Goal: Information Seeking & Learning: Learn about a topic

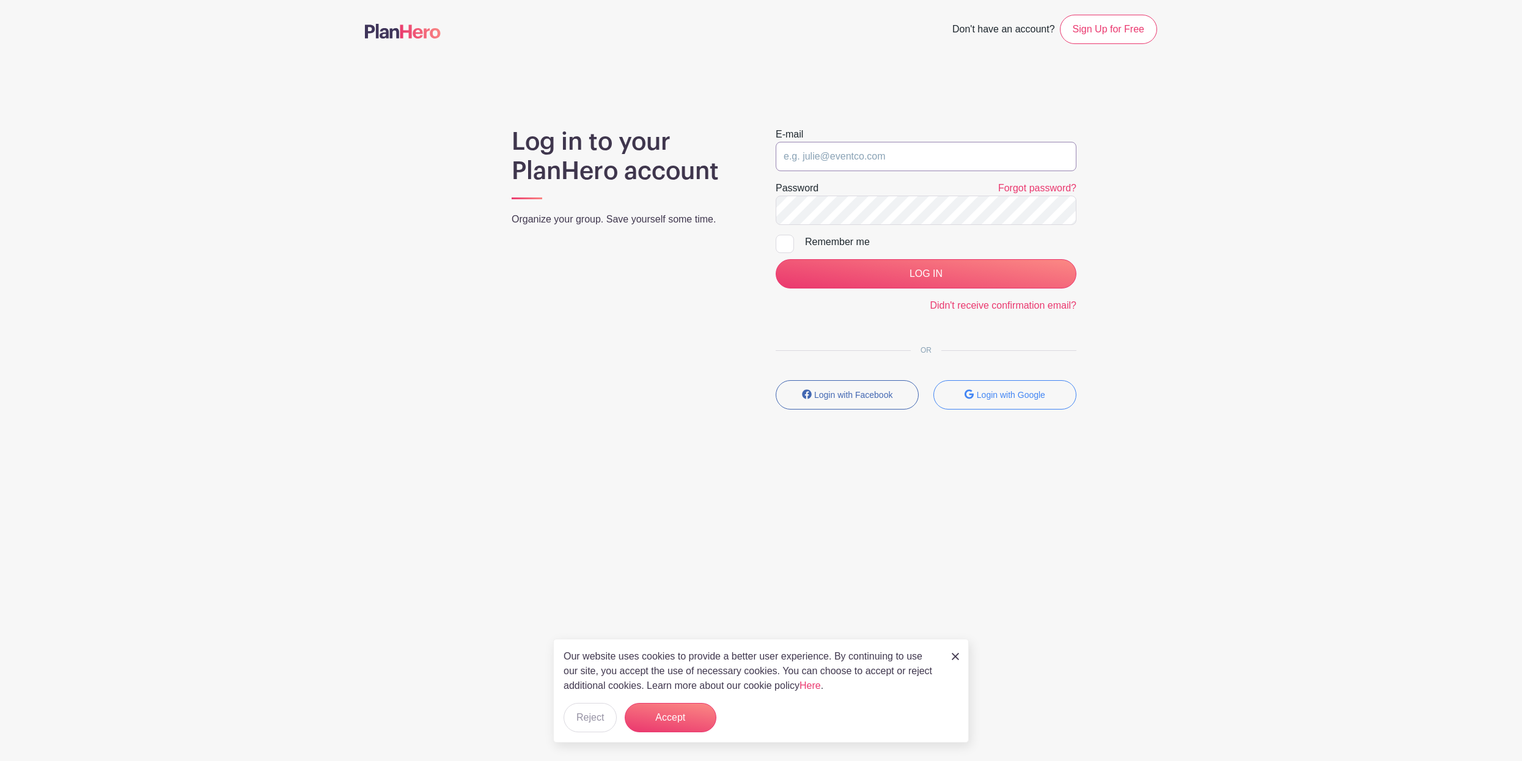
type input "[PERSON_NAME][EMAIL_ADDRESS][PERSON_NAME][DOMAIN_NAME]"
click at [958, 659] on img at bounding box center [954, 656] width 7 height 7
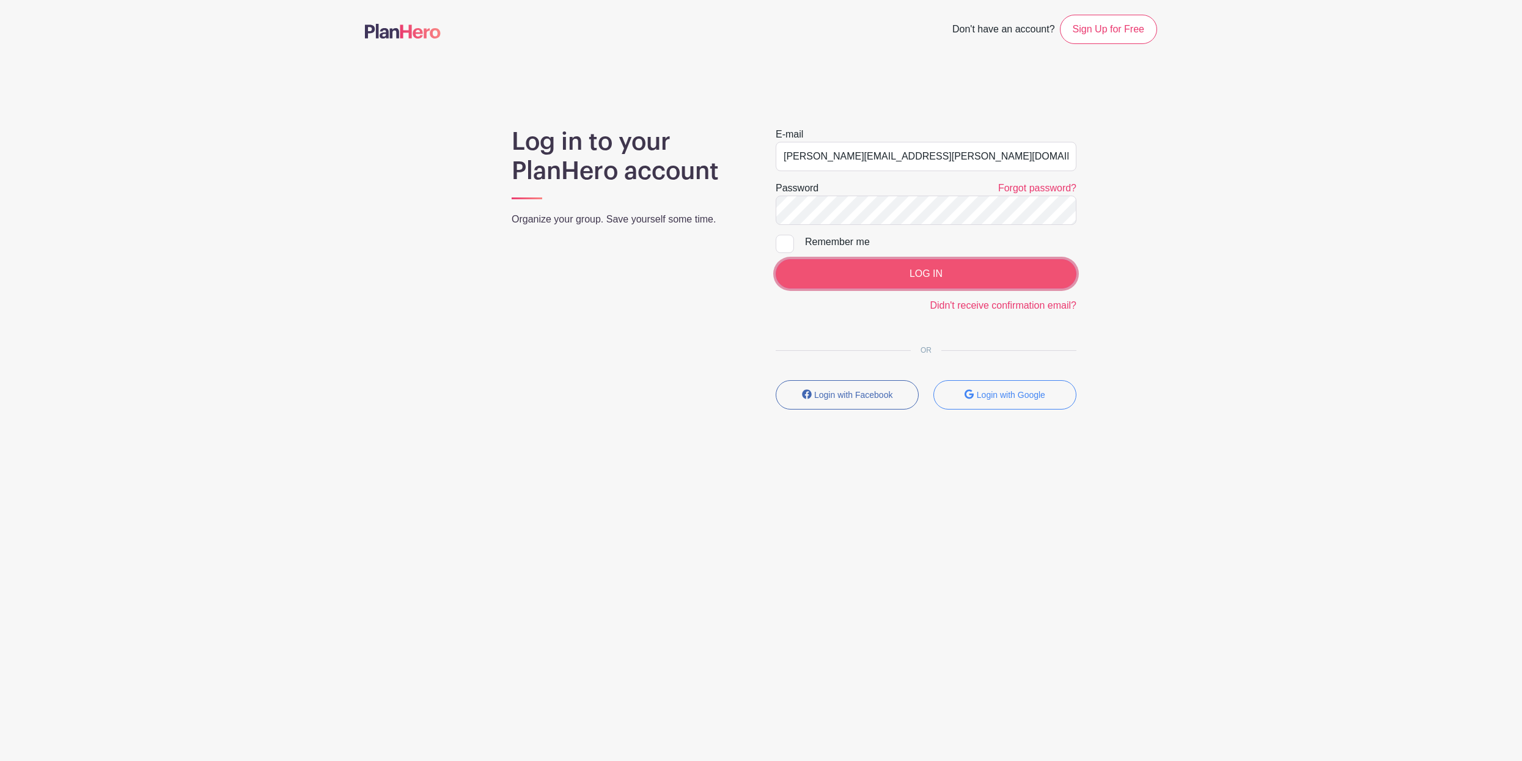
click at [860, 269] on input "LOG IN" at bounding box center [925, 273] width 301 height 29
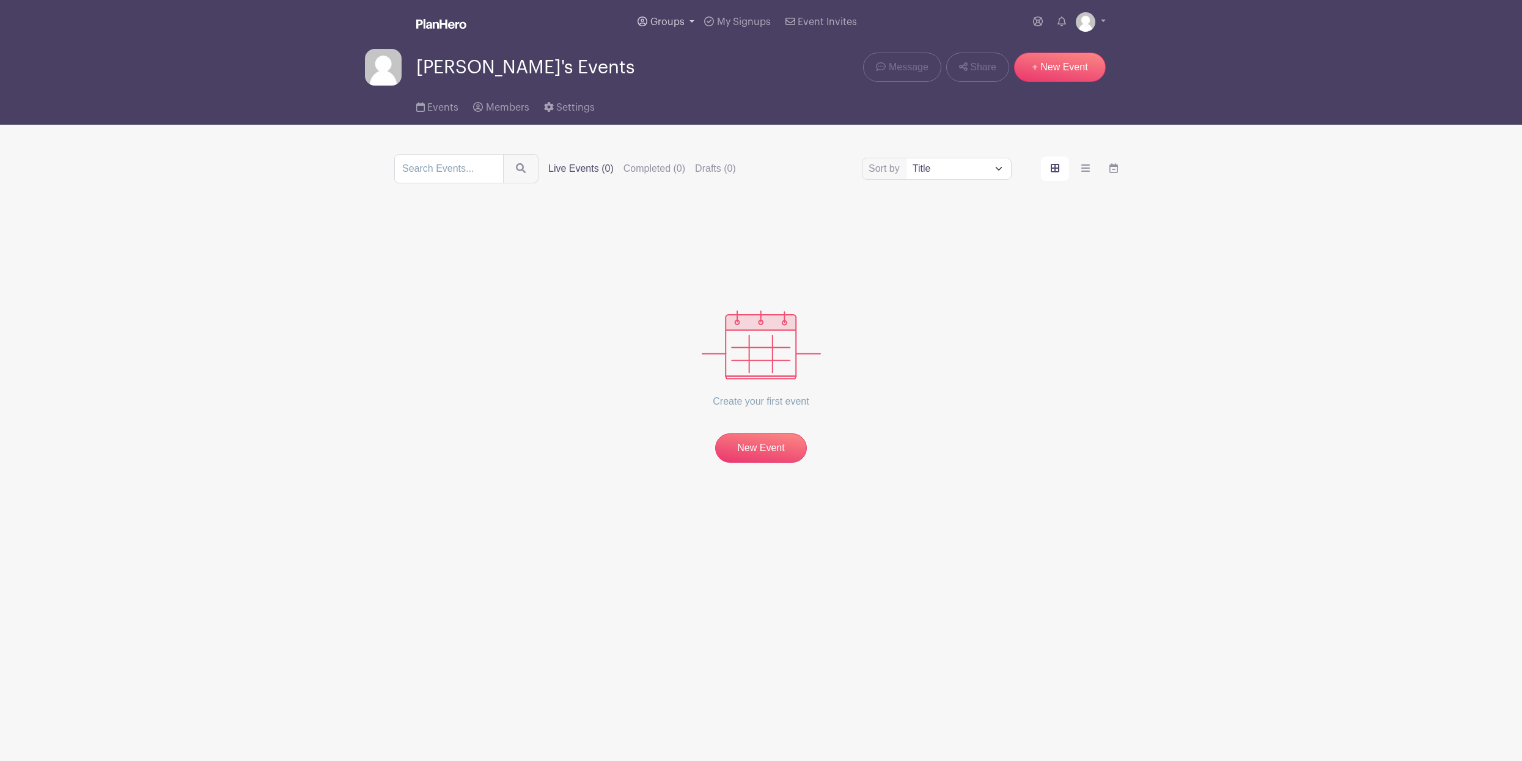
click at [669, 20] on span "Groups" at bounding box center [667, 22] width 34 height 10
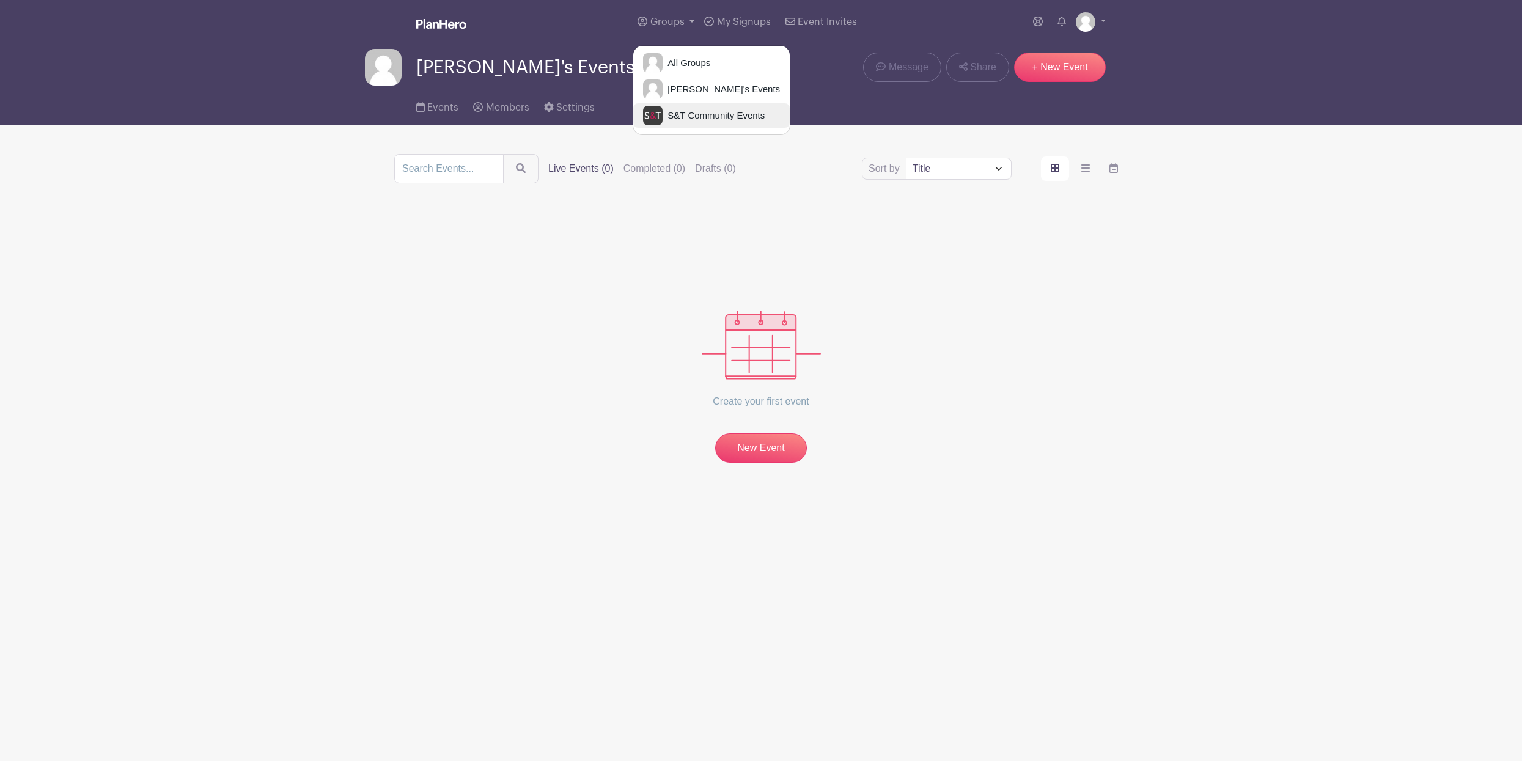
click at [696, 115] on span "S&T Community Events" at bounding box center [713, 116] width 102 height 14
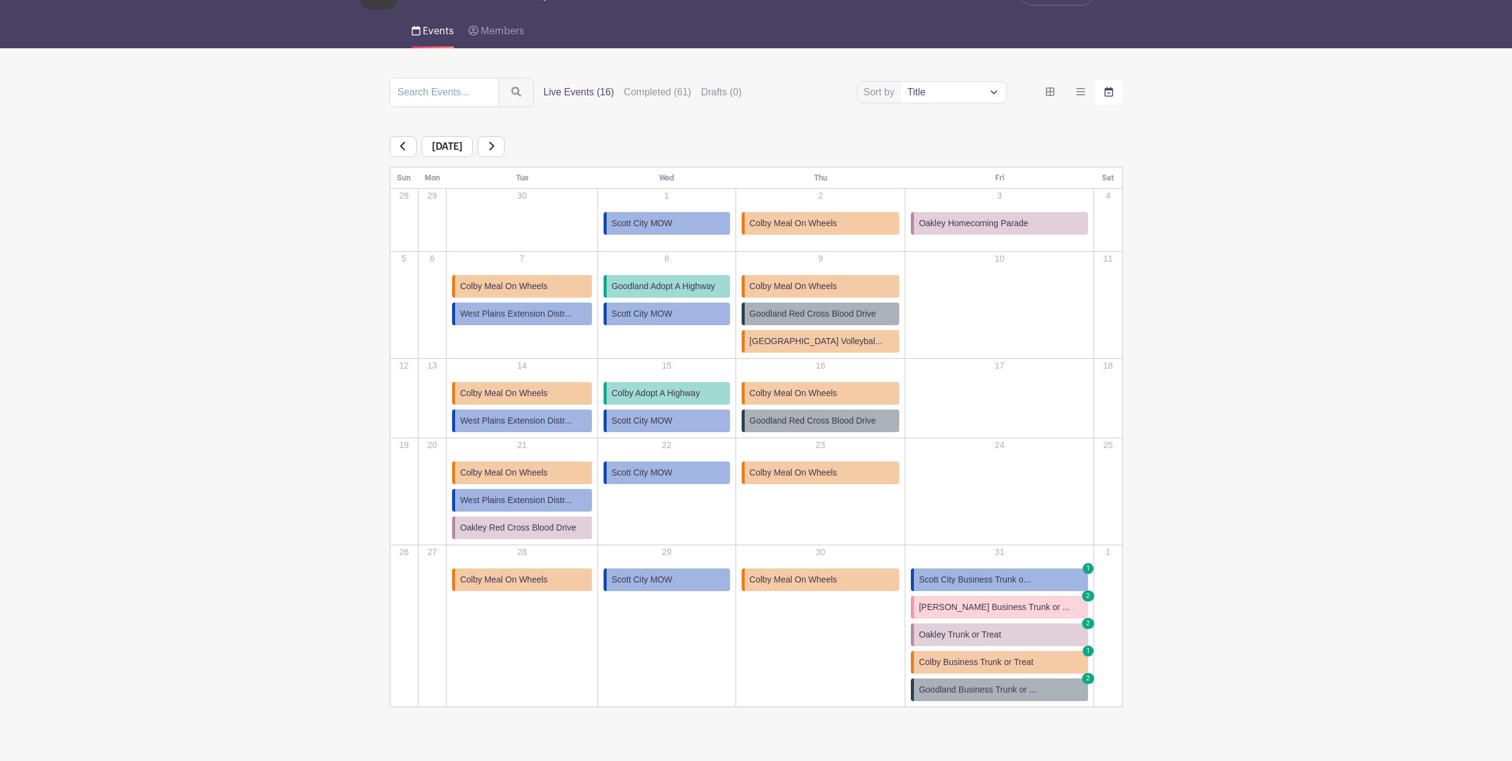
scroll to position [99, 0]
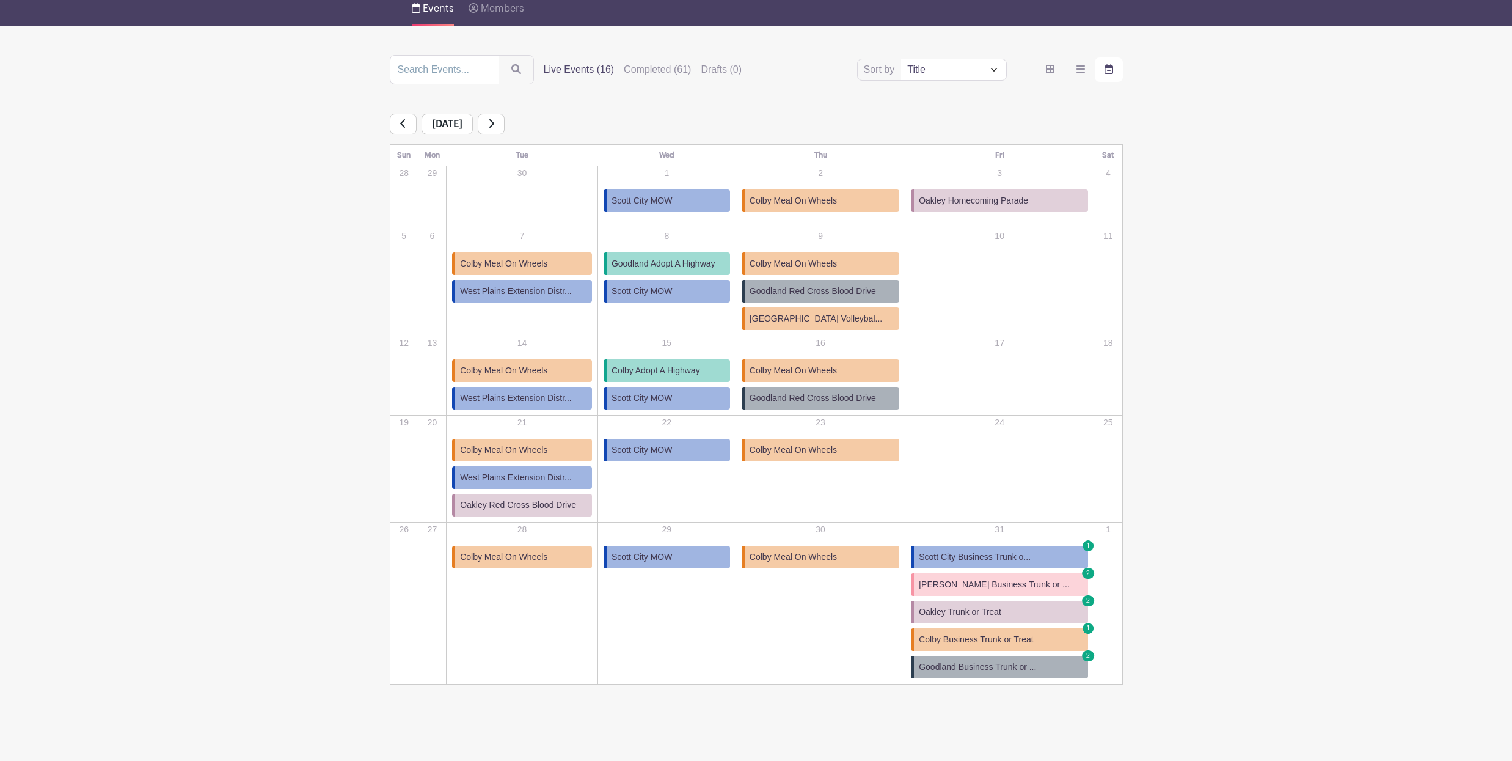
click at [661, 265] on span "Goodland Adopt A Highway" at bounding box center [664, 263] width 104 height 13
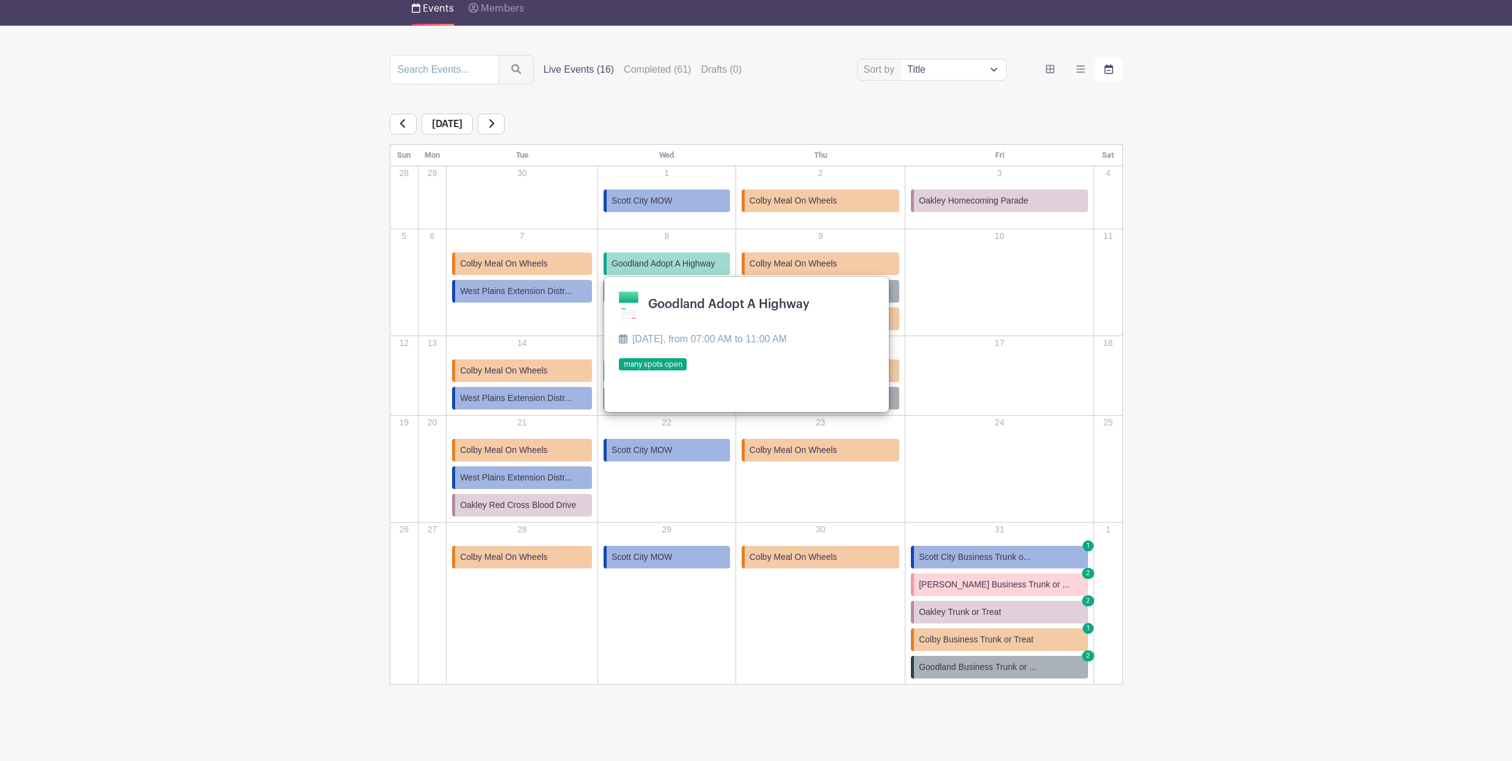
click at [619, 371] on link at bounding box center [619, 371] width 0 height 0
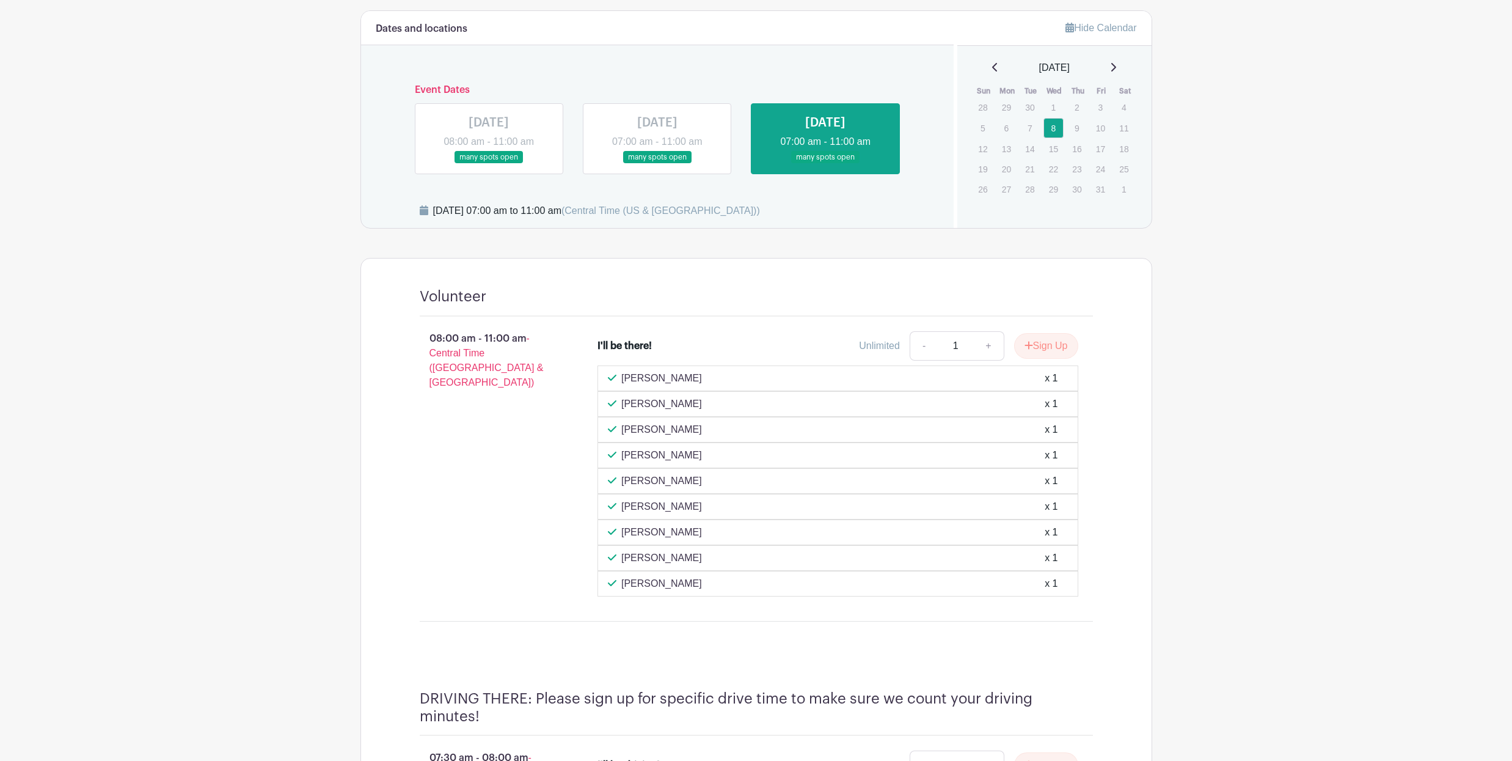
scroll to position [489, 0]
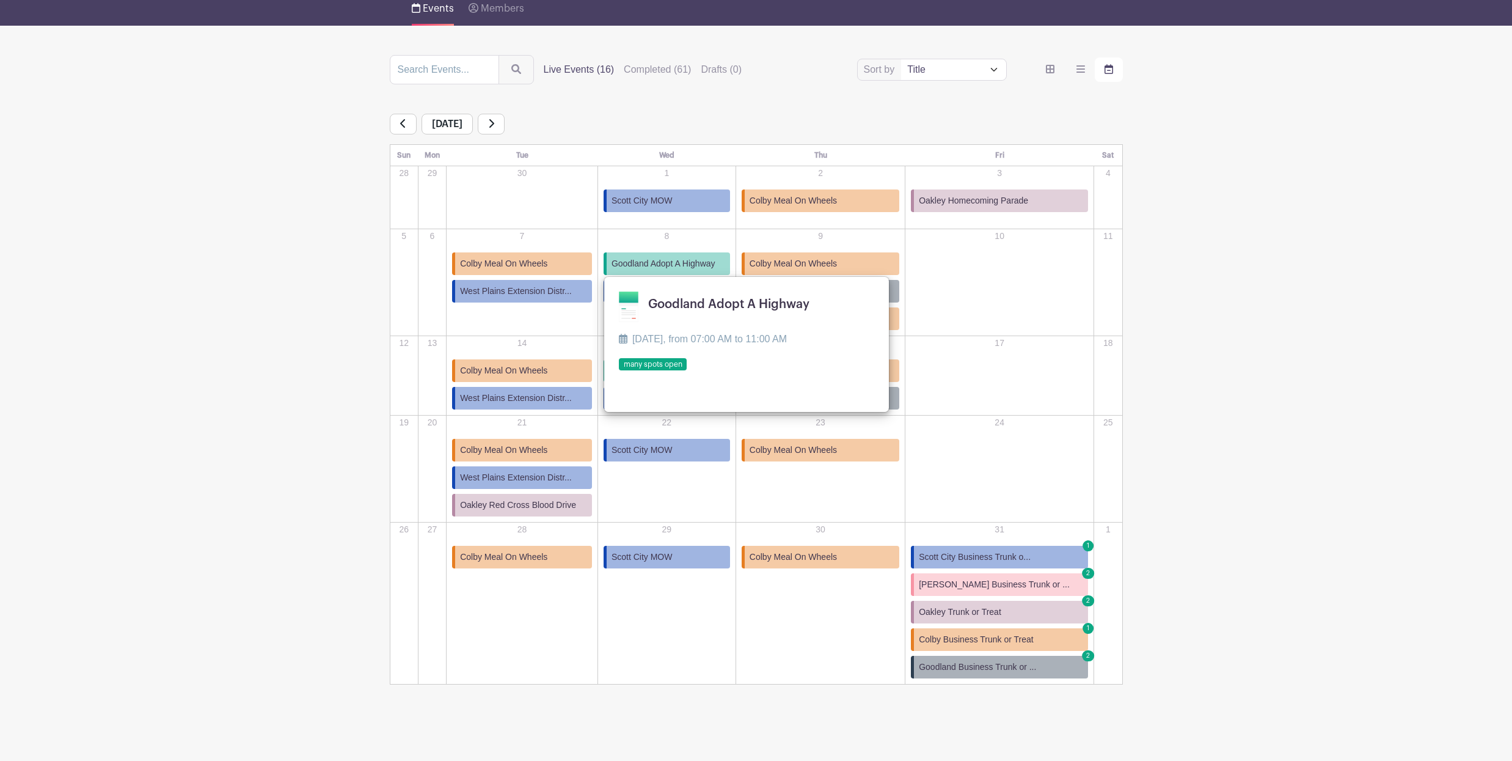
scroll to position [99, 0]
click at [218, 419] on main "Groups All Groups Karen's Events S&T Community Events My Signups Event Invites …" at bounding box center [756, 331] width 1512 height 860
click at [1037, 374] on div "17" at bounding box center [999, 367] width 187 height 61
click at [619, 371] on link at bounding box center [619, 371] width 0 height 0
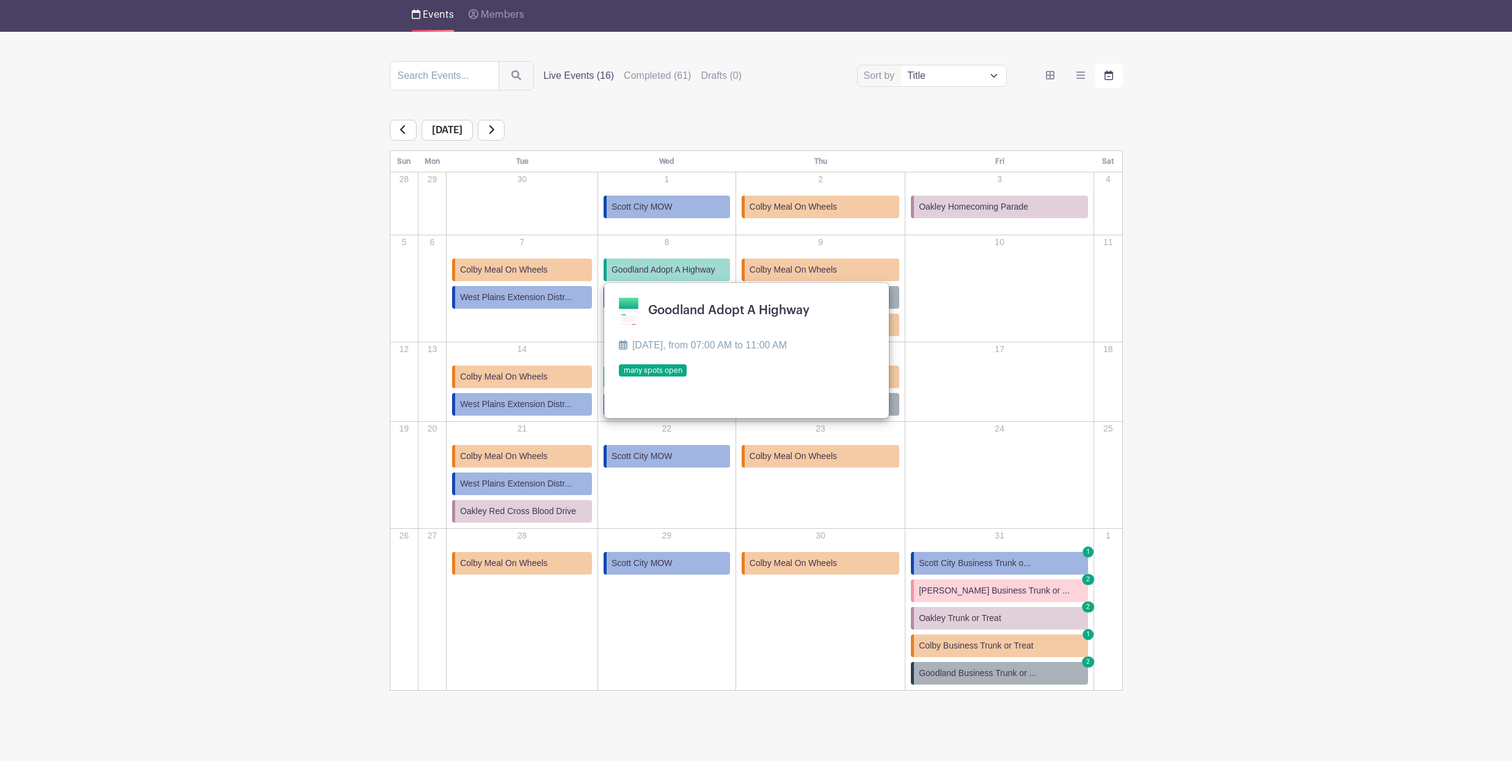
scroll to position [99, 0]
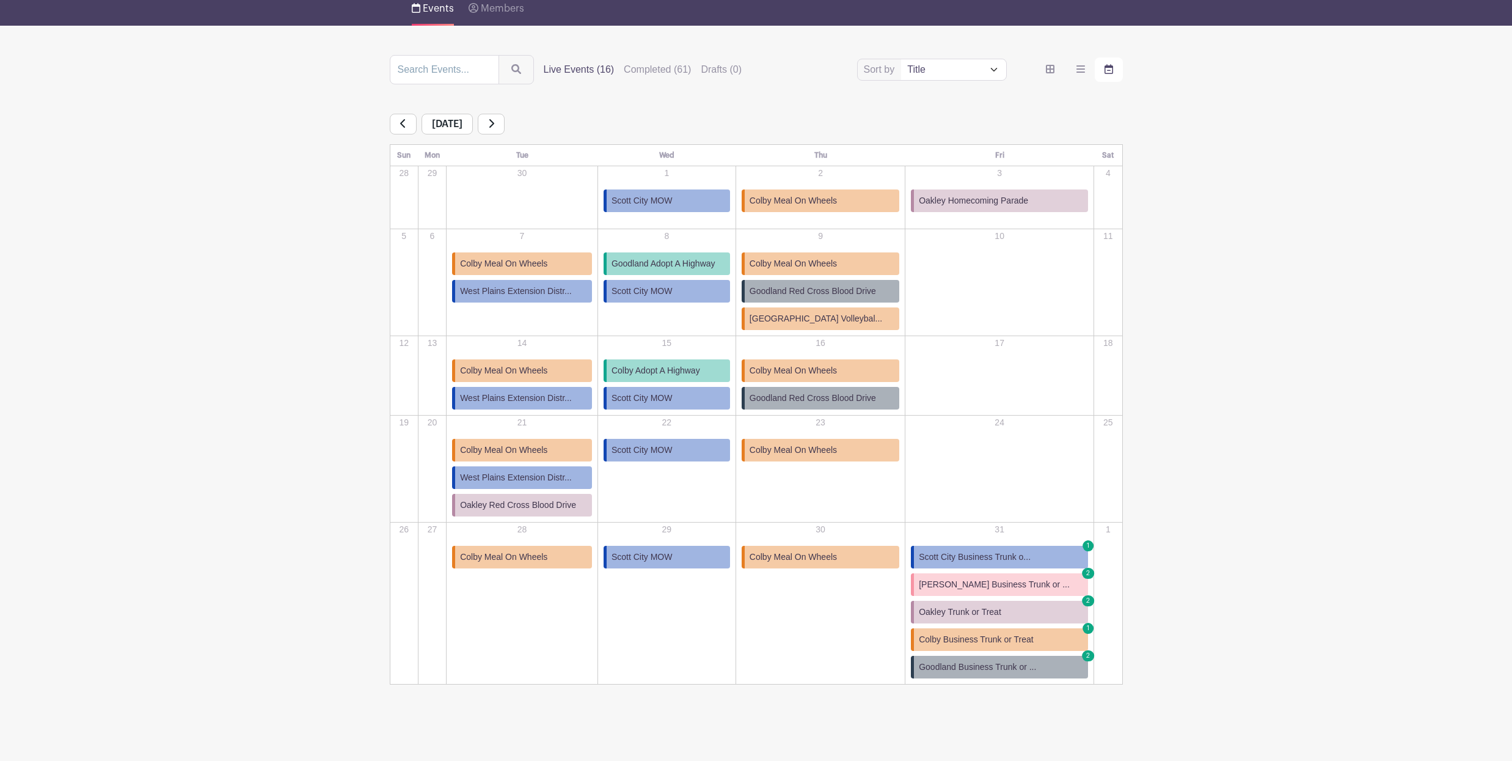
click at [993, 666] on span "Goodland Business Trunk or ..." at bounding box center [977, 667] width 117 height 13
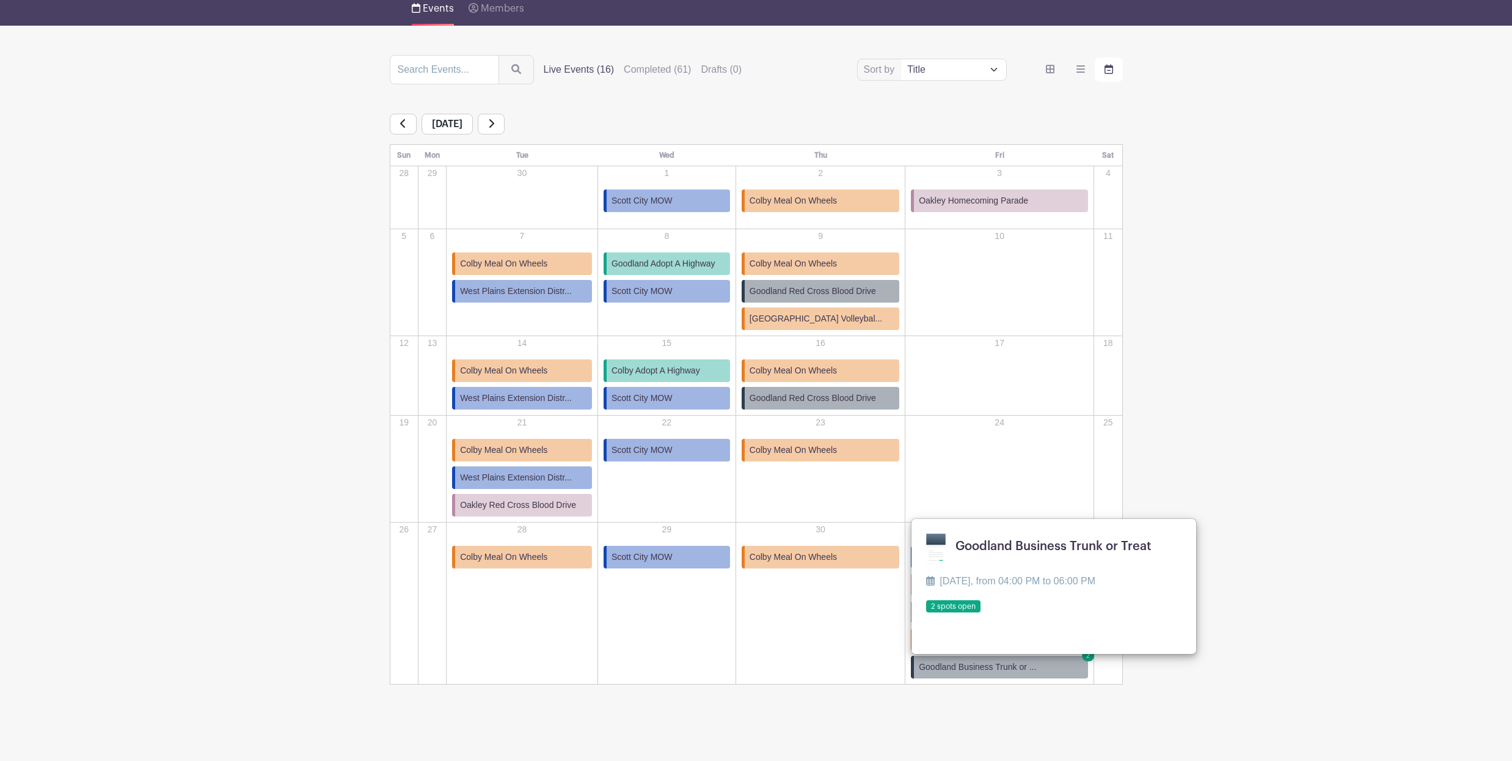
click at [926, 613] on link at bounding box center [926, 613] width 0 height 0
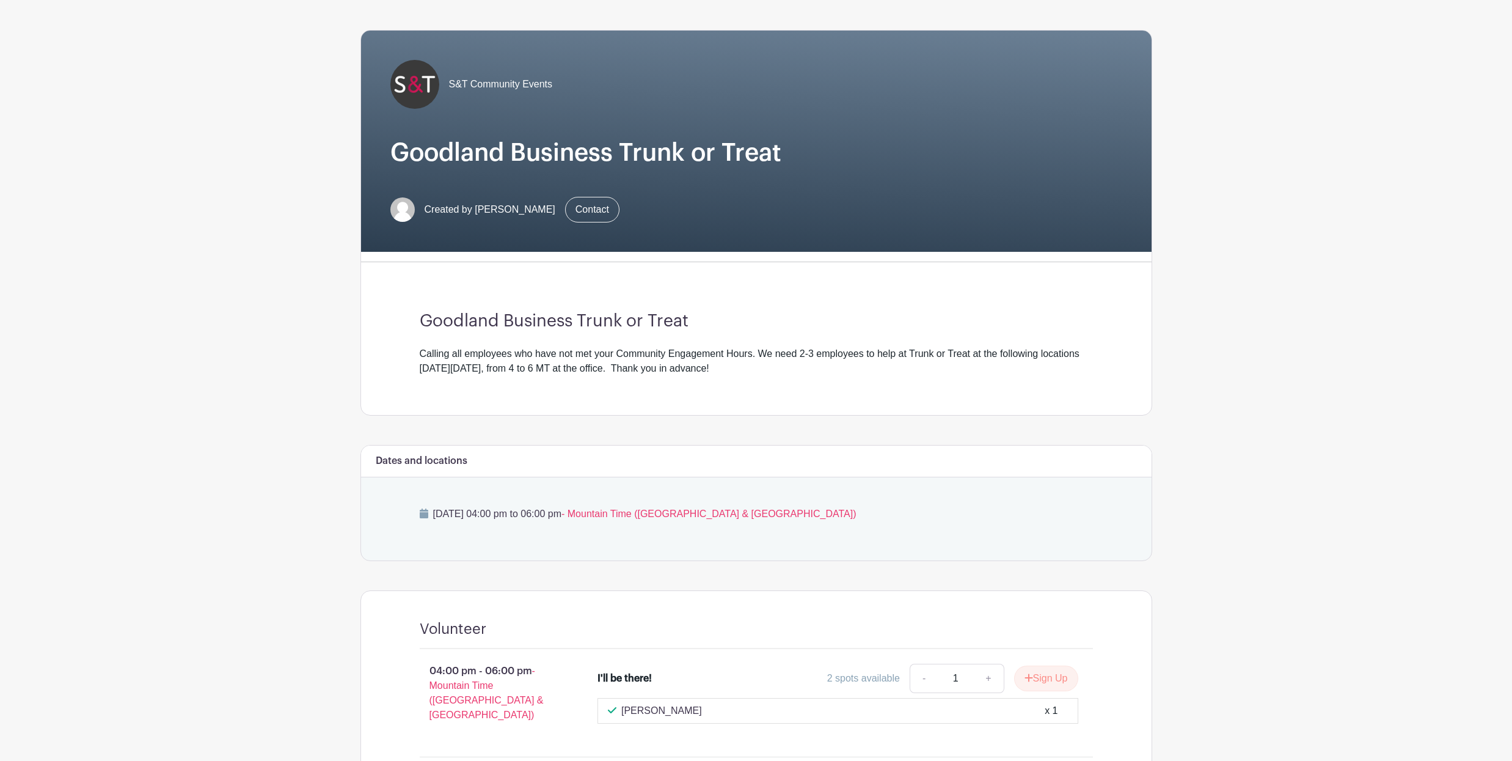
scroll to position [157, 0]
